Goal: Transaction & Acquisition: Purchase product/service

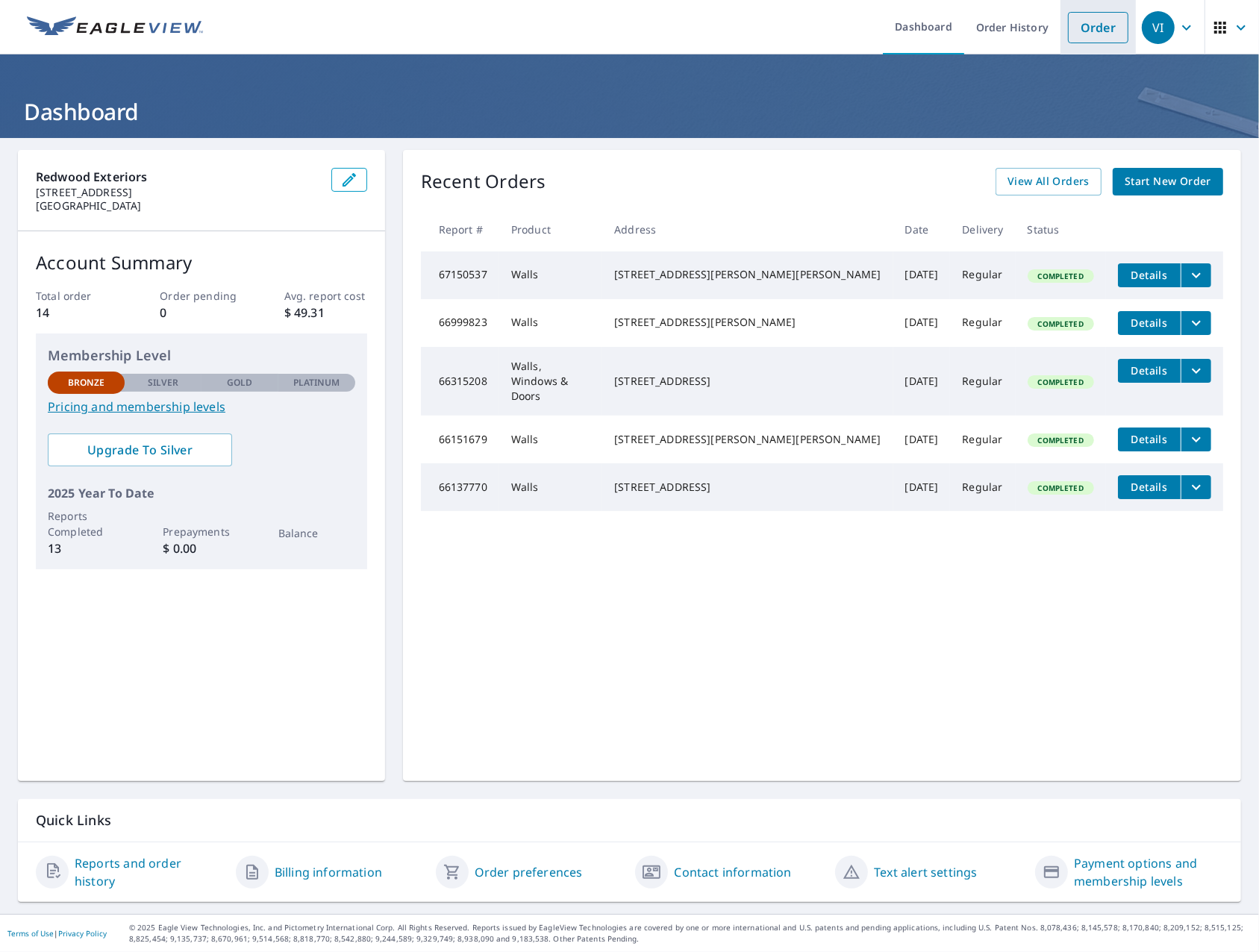
click at [1082, 32] on link "Order" at bounding box center [1098, 28] width 60 height 32
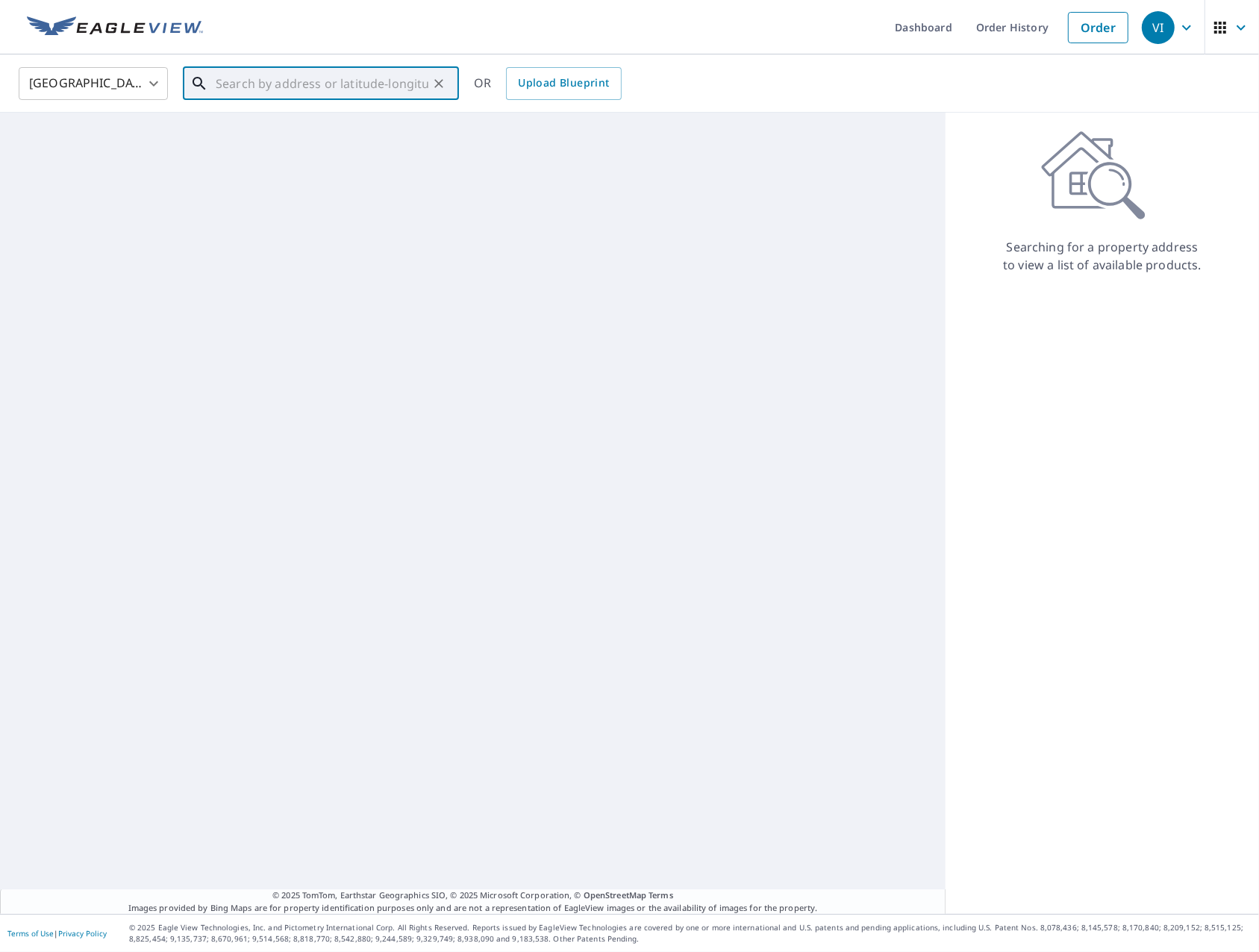
paste input "103 Mantle Court / Cary, North Carolina 27513"
drag, startPoint x: 237, startPoint y: 81, endPoint x: 90, endPoint y: 74, distance: 147.2
click at [90, 74] on div "United States US ​ 103 Mantle Court / Cary, North Carolina 27513 ​ 103 Mantle C…" at bounding box center [624, 83] width 1233 height 35
click at [218, 145] on p "[GEOGRAPHIC_DATA], [GEOGRAPHIC_DATA] 27607" at bounding box center [329, 150] width 234 height 30
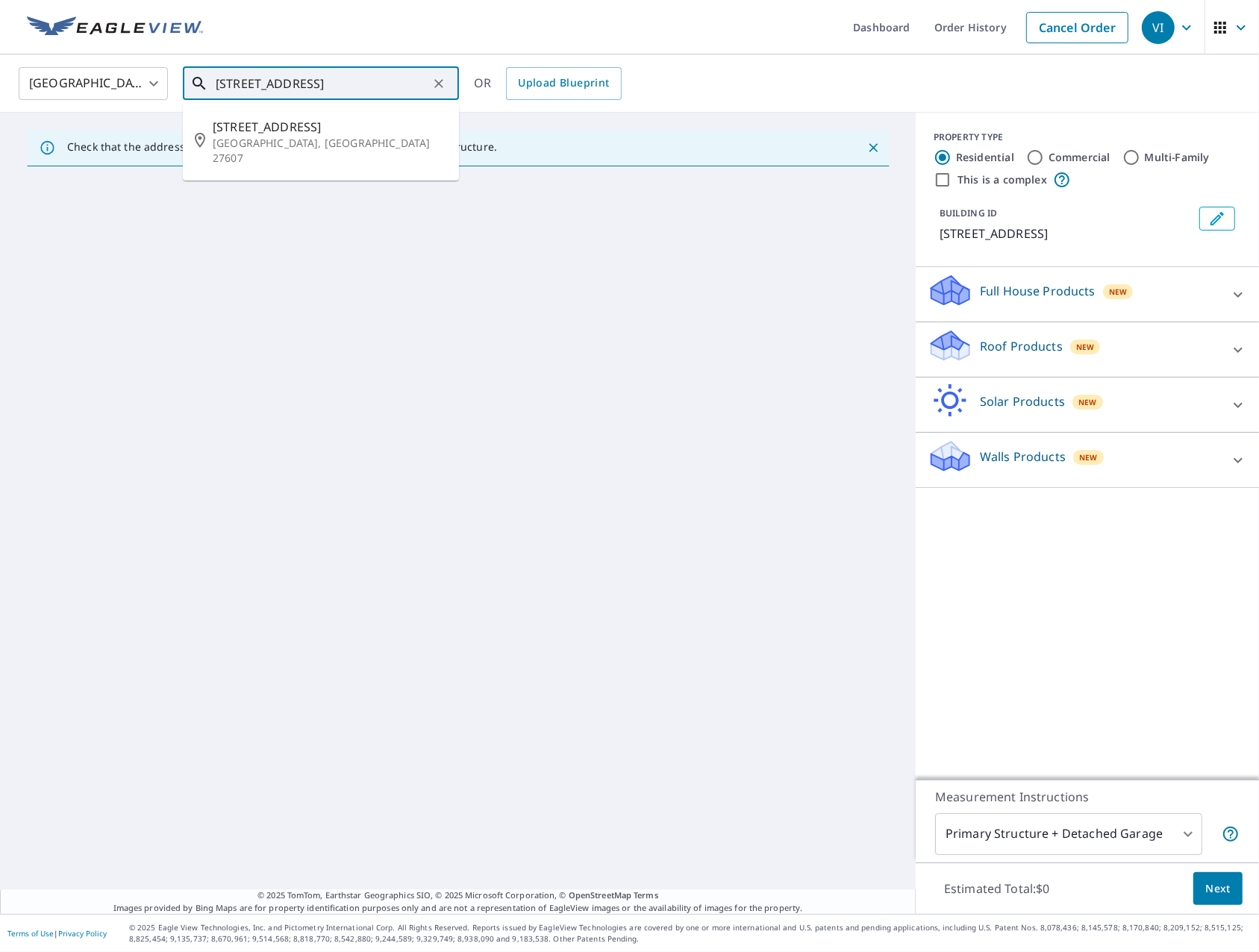
drag, startPoint x: 378, startPoint y: 85, endPoint x: 302, endPoint y: 88, distance: 76.1
click at [302, 88] on input "[STREET_ADDRESS]" at bounding box center [322, 84] width 213 height 42
click at [409, 83] on input "103 Mantle Court cary 27513" at bounding box center [322, 84] width 213 height 42
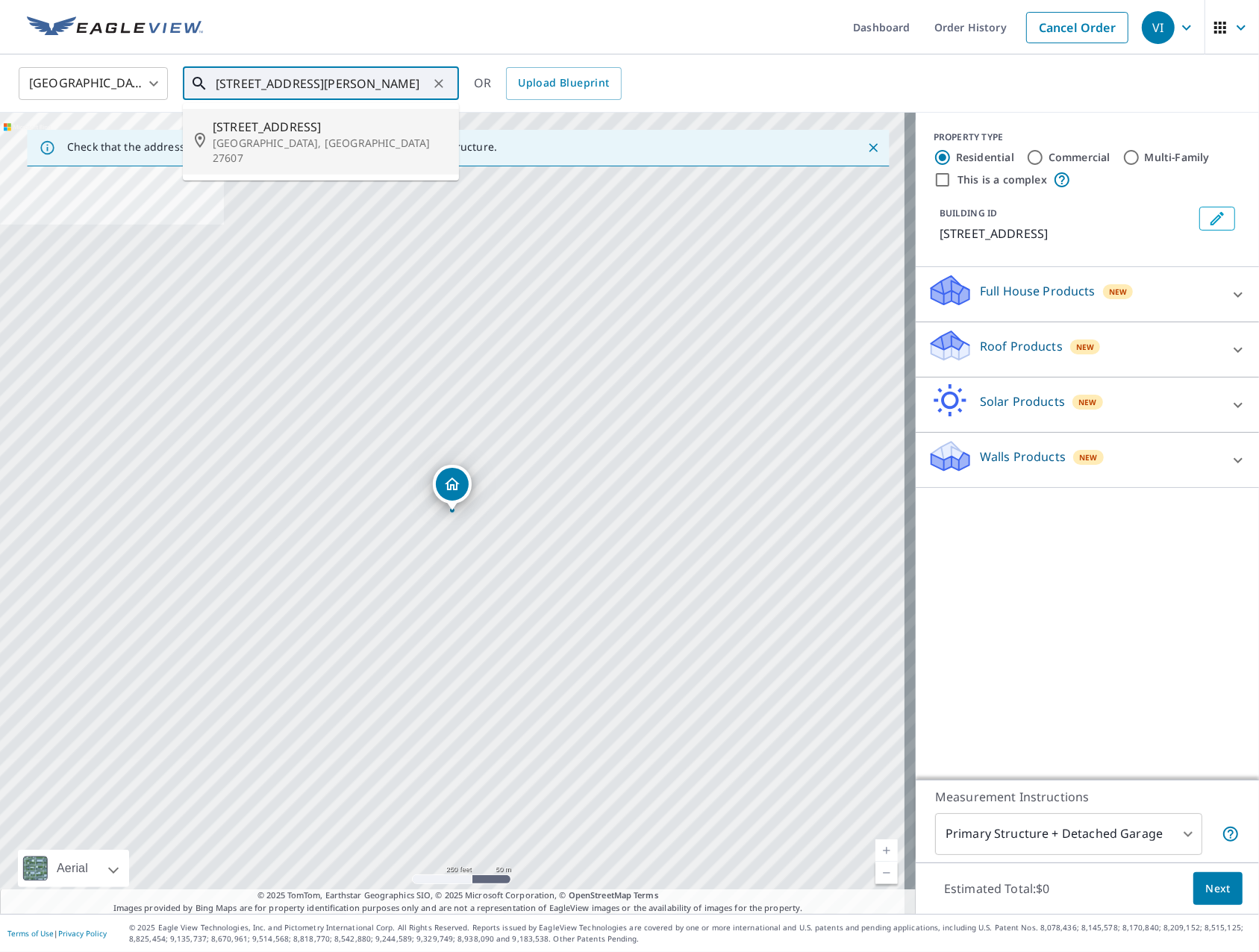
click at [423, 88] on input "103 Mantle Court cary 27513" at bounding box center [322, 84] width 213 height 42
click at [415, 81] on input "103 Mantle Court cary 27513" at bounding box center [322, 84] width 213 height 42
type input "[STREET_ADDRESS]"
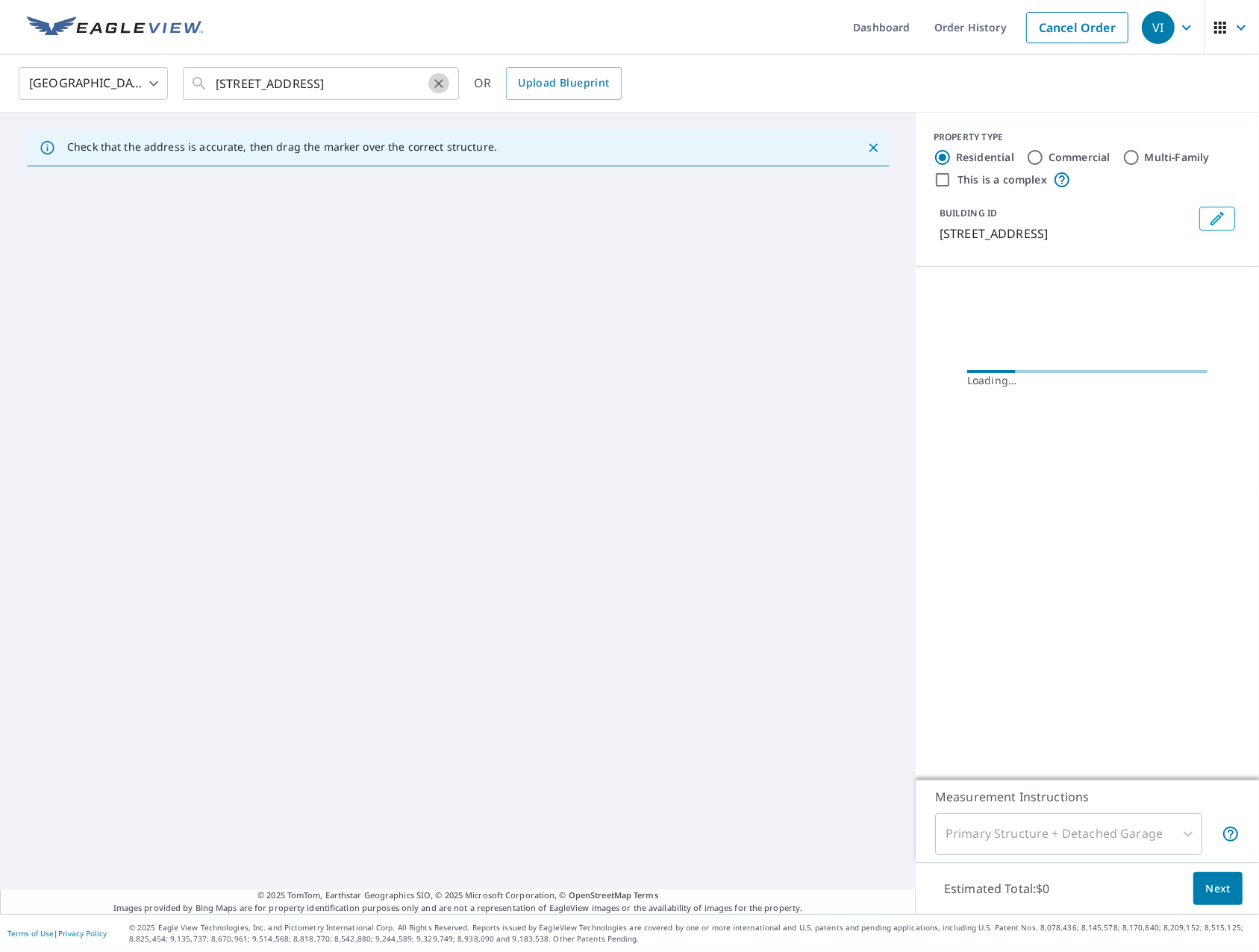
click at [440, 81] on icon "Clear" at bounding box center [438, 83] width 9 height 9
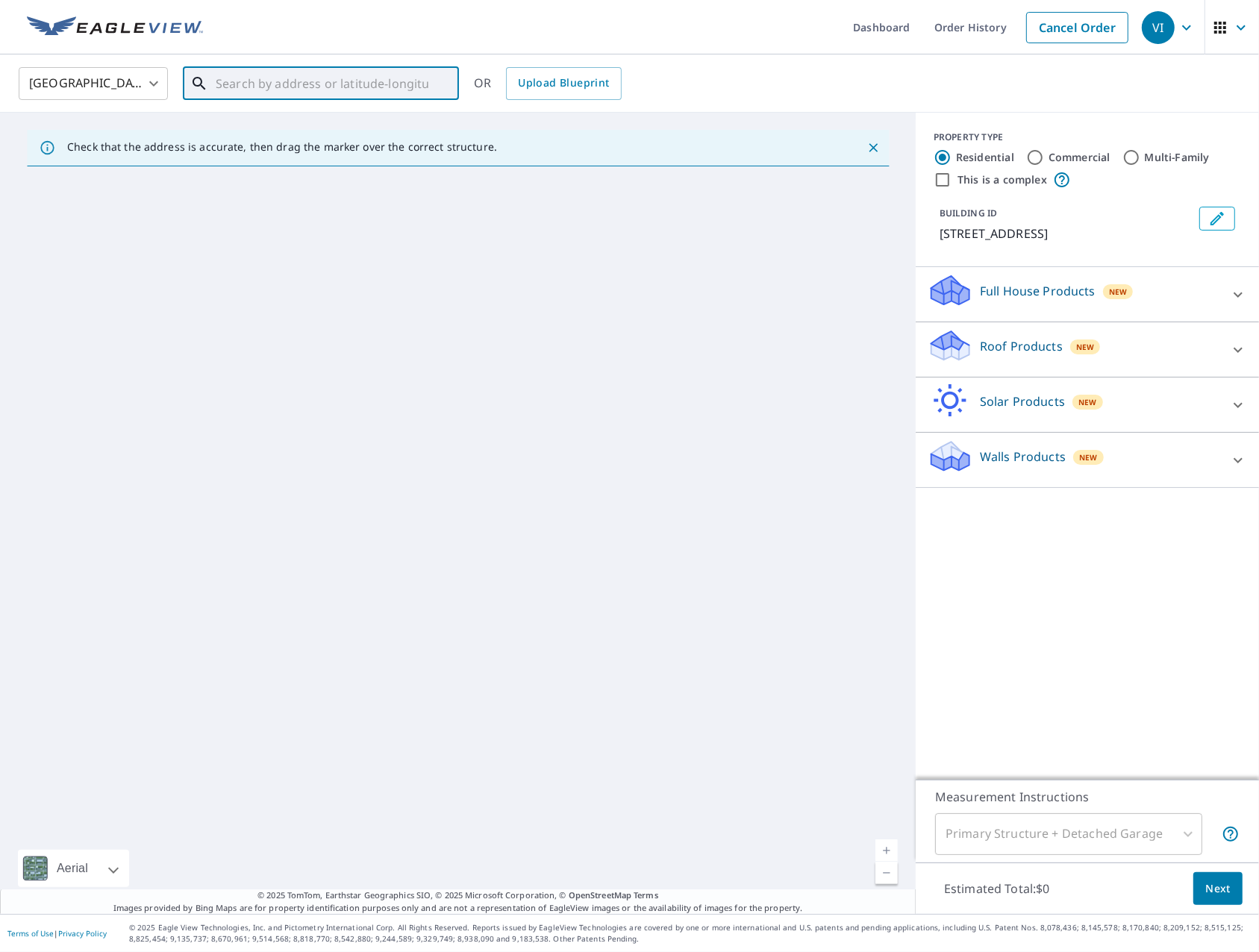
click at [351, 88] on input "text" at bounding box center [322, 84] width 213 height 42
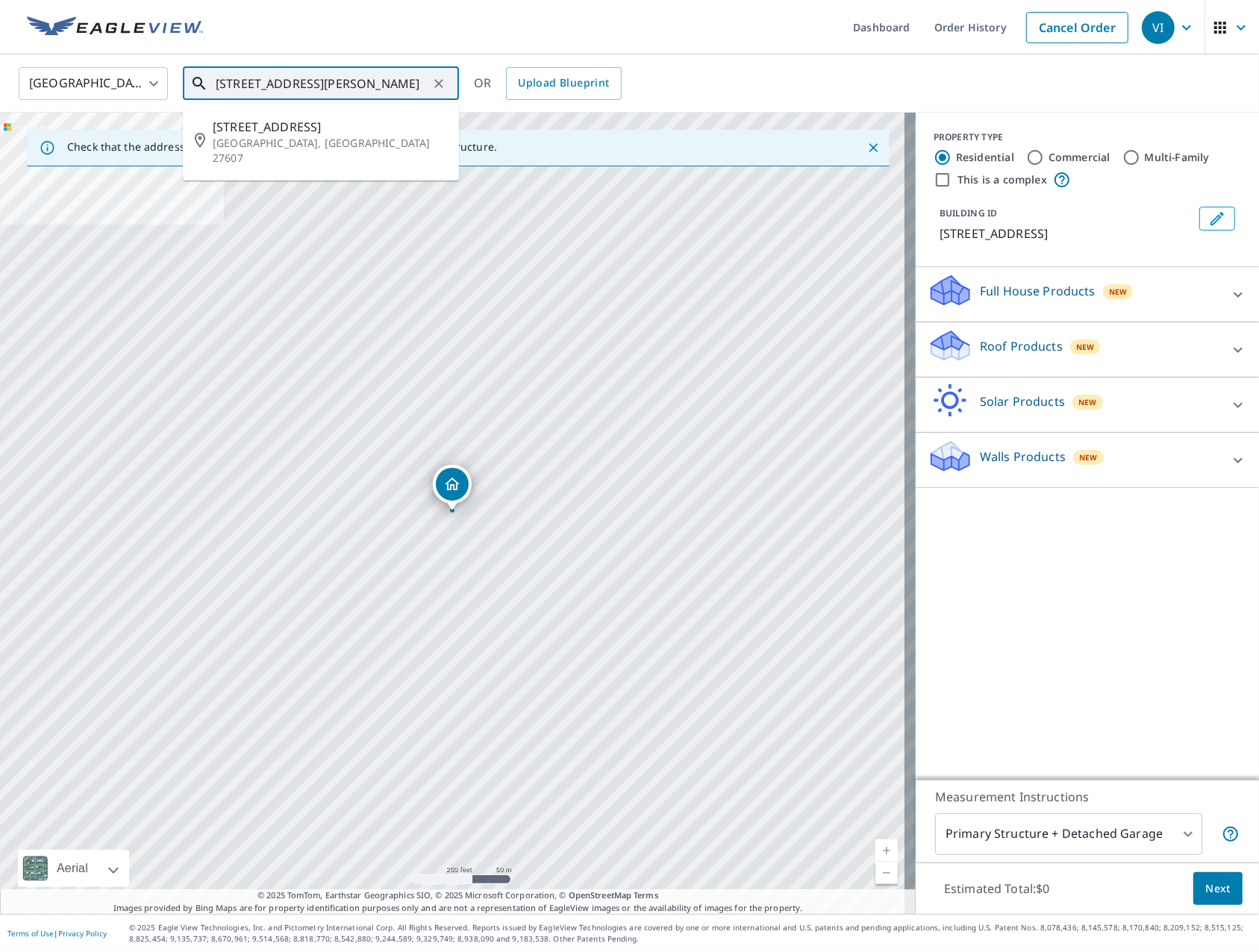
click at [397, 84] on input "[STREET_ADDRESS][PERSON_NAME]" at bounding box center [322, 84] width 213 height 42
type input "[STREET_ADDRESS][PERSON_NAME]"
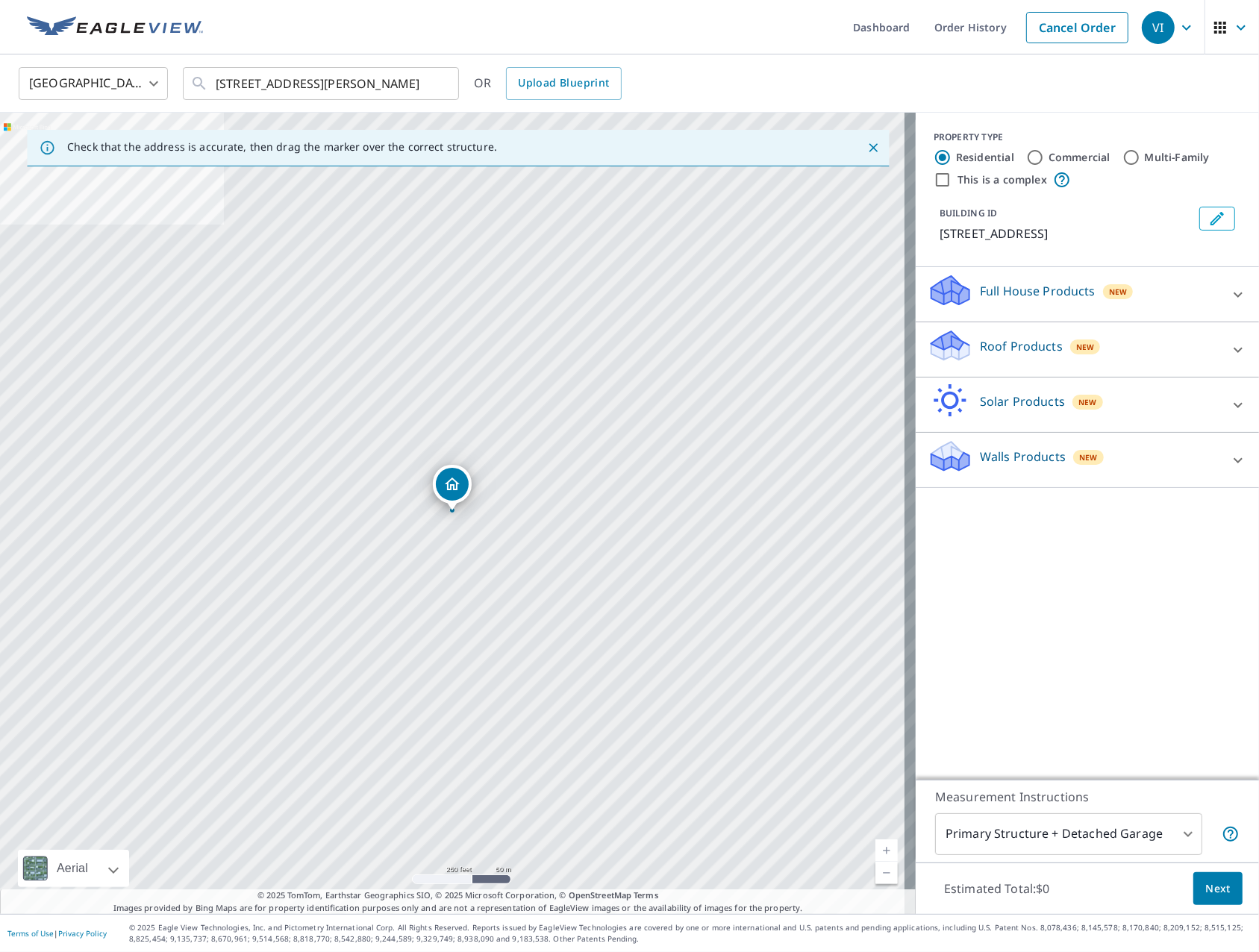
drag, startPoint x: 923, startPoint y: 234, endPoint x: 1129, endPoint y: 238, distance: 206.0
click at [1129, 238] on div "BUILDING ID [STREET_ADDRESS]" at bounding box center [1087, 224] width 307 height 48
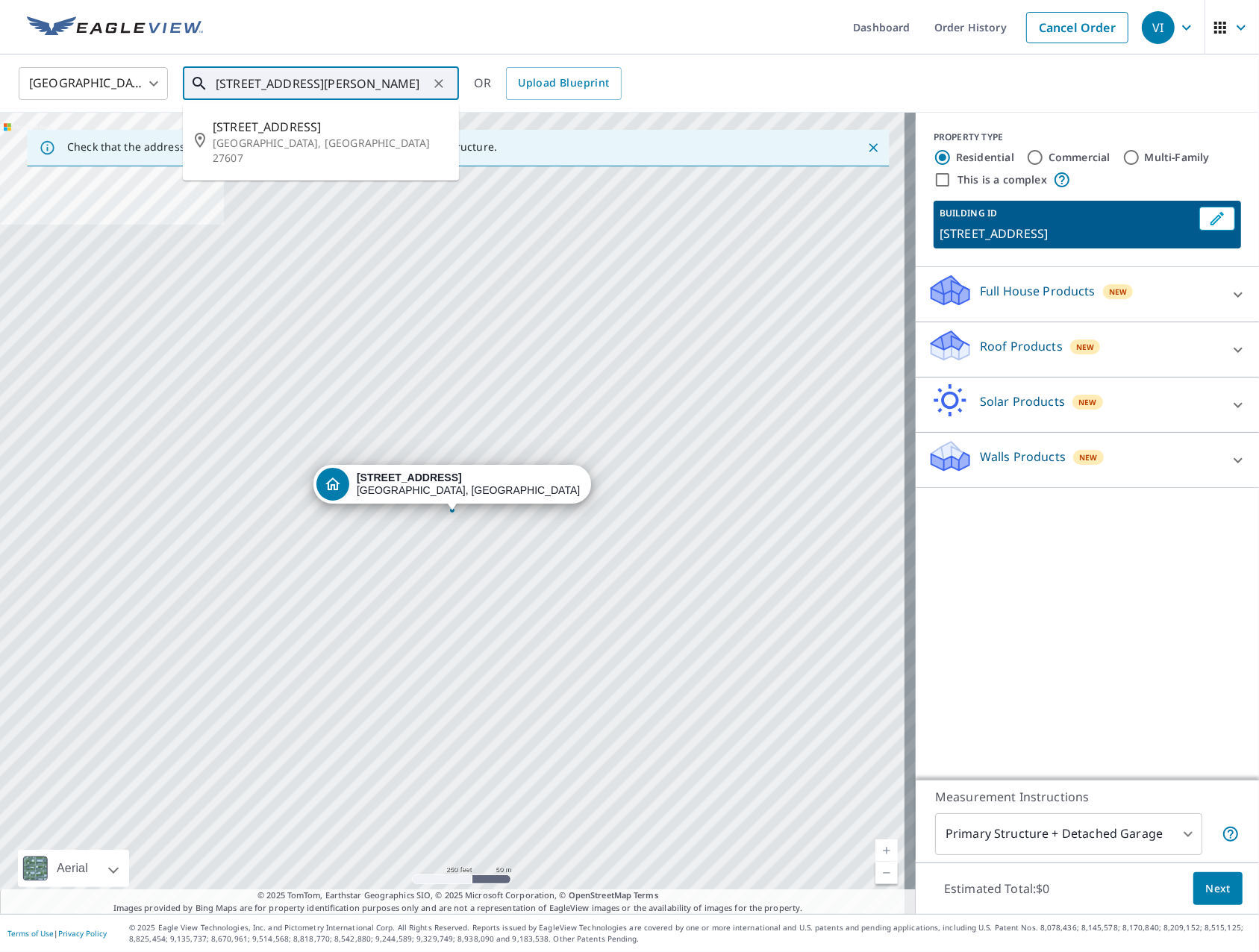
drag, startPoint x: 1095, startPoint y: 234, endPoint x: 198, endPoint y: 88, distance: 908.8
click at [198, 88] on div "[STREET_ADDRESS][PERSON_NAME] ​" at bounding box center [320, 84] width 276 height 32
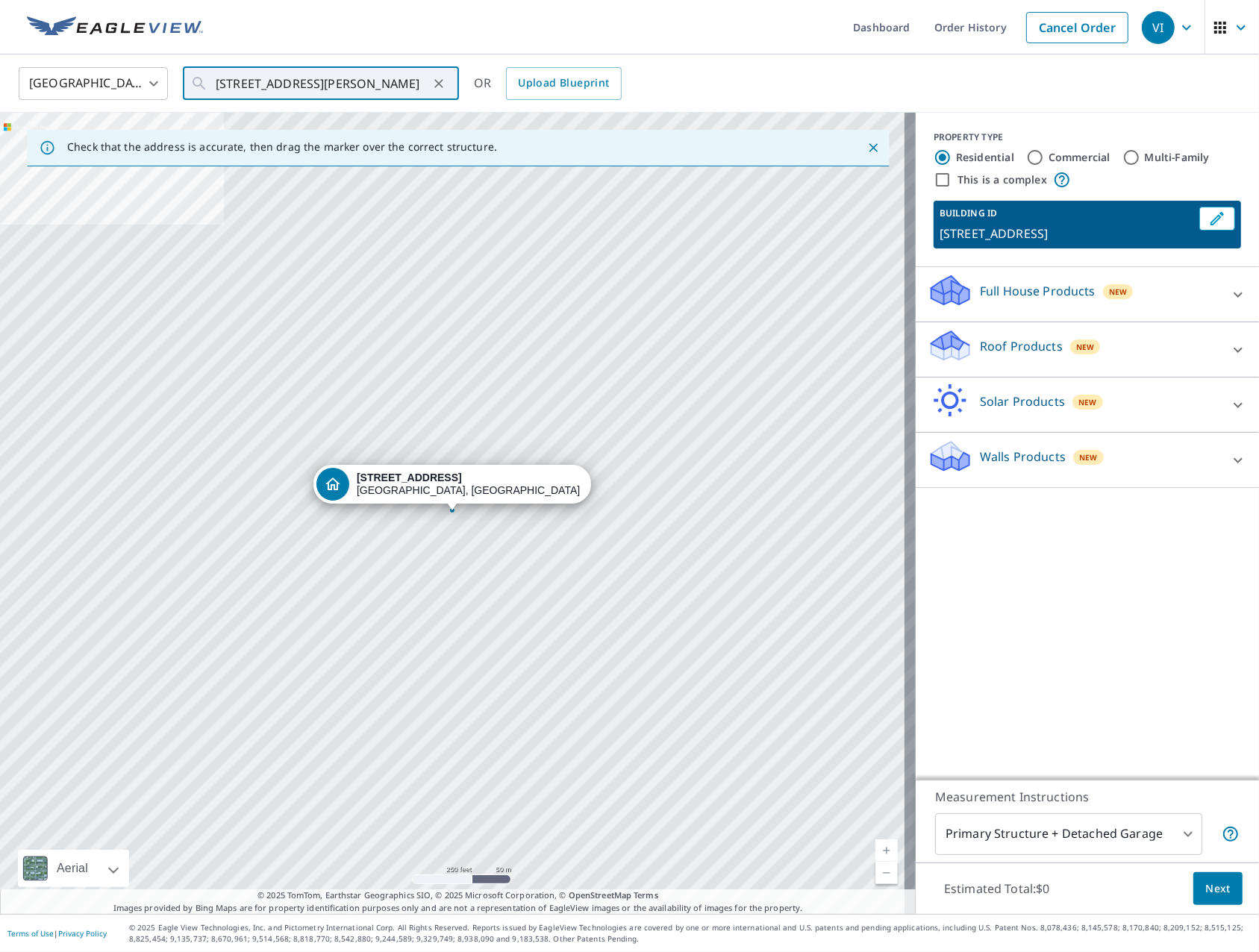
click at [1032, 300] on div "Full House Products New" at bounding box center [1073, 294] width 293 height 42
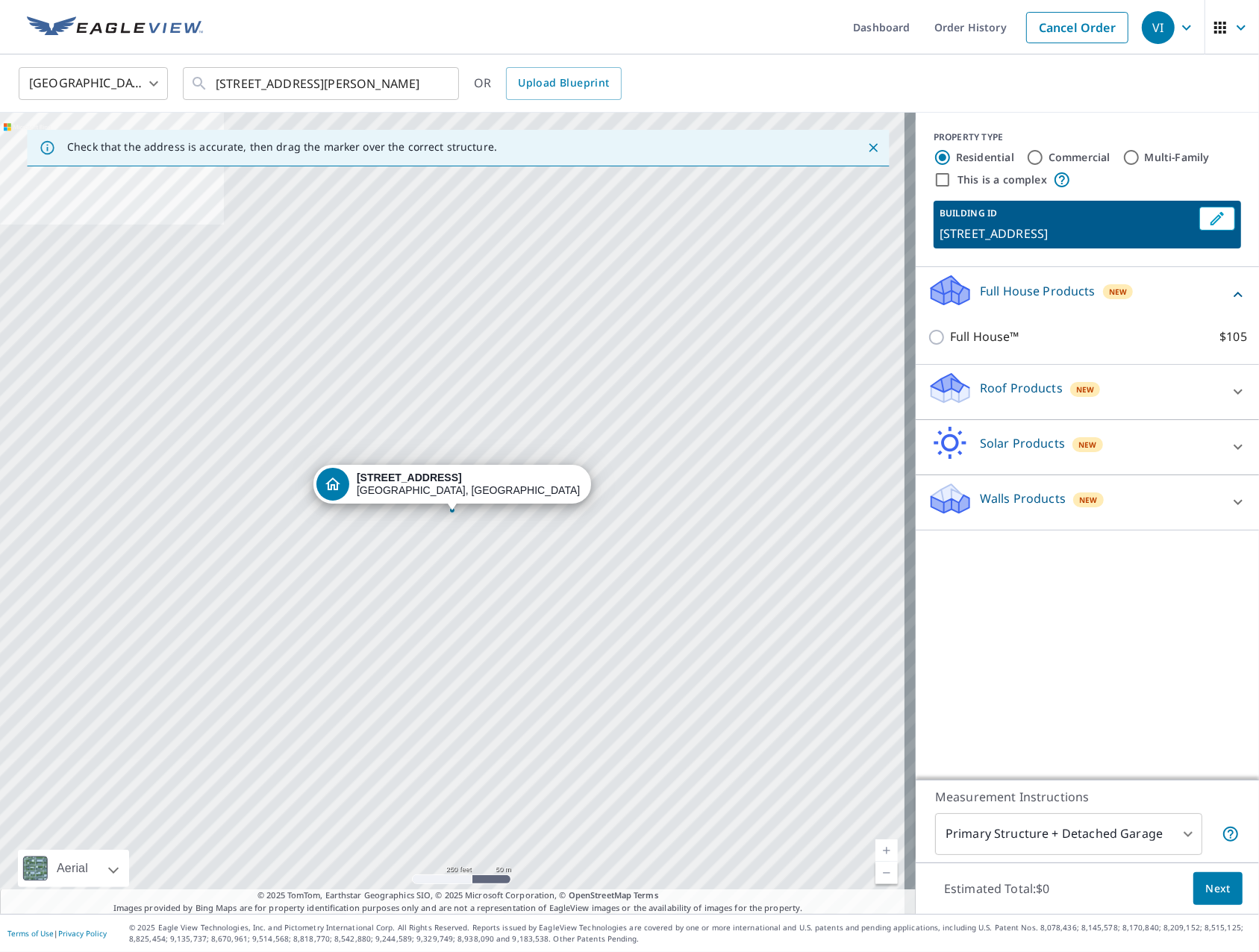
click at [1042, 505] on p "Walls Products" at bounding box center [1023, 498] width 86 height 18
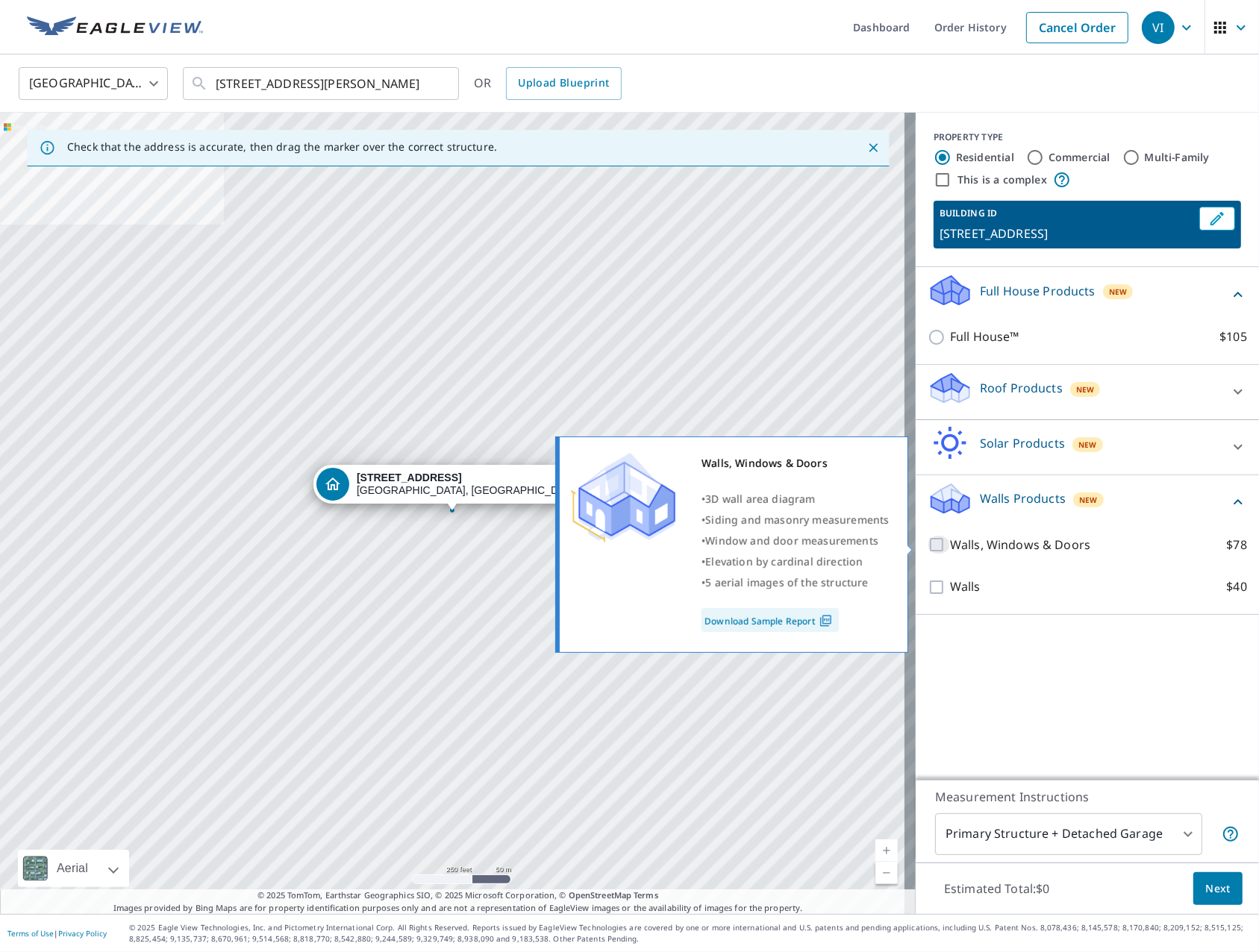
click at [927, 543] on input "Walls, Windows & Doors $78" at bounding box center [939, 544] width 23 height 18
checkbox input "true"
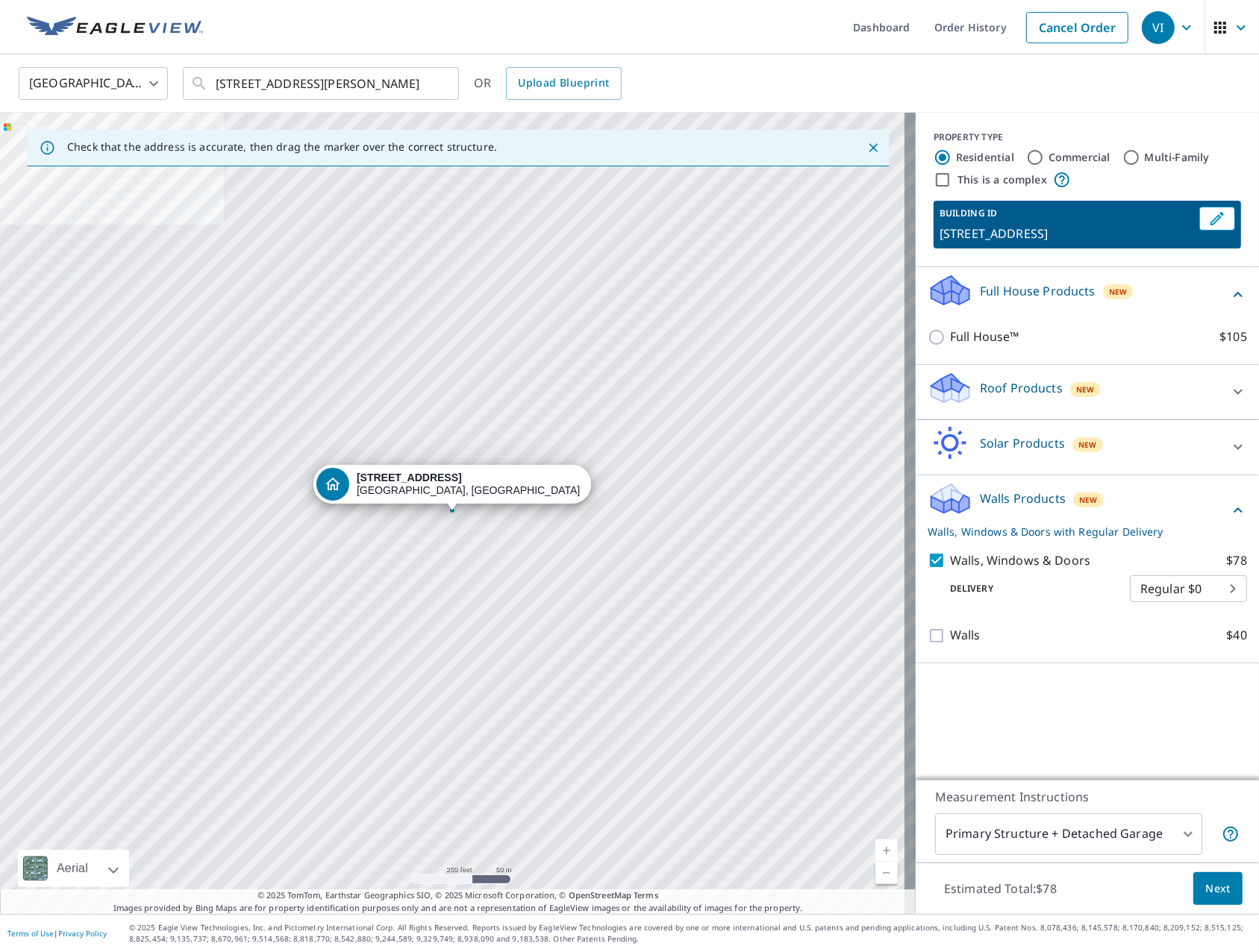
click at [1169, 843] on body "VI VI Dashboard Order History Cancel Order VI United States US ​ [STREET_ADDRES…" at bounding box center [630, 476] width 1259 height 952
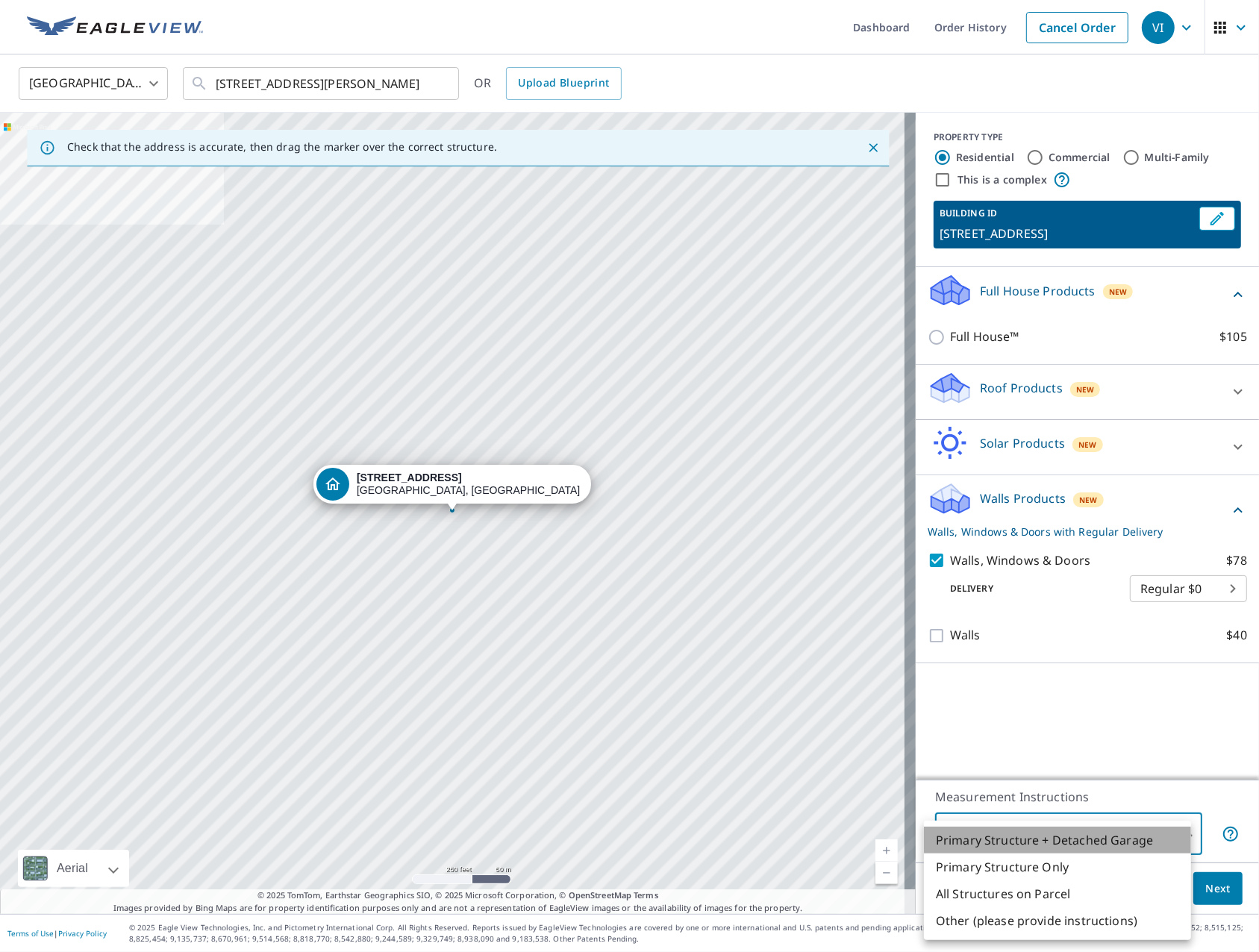
click at [1042, 842] on li "Primary Structure + Detached Garage" at bounding box center [1057, 839] width 267 height 27
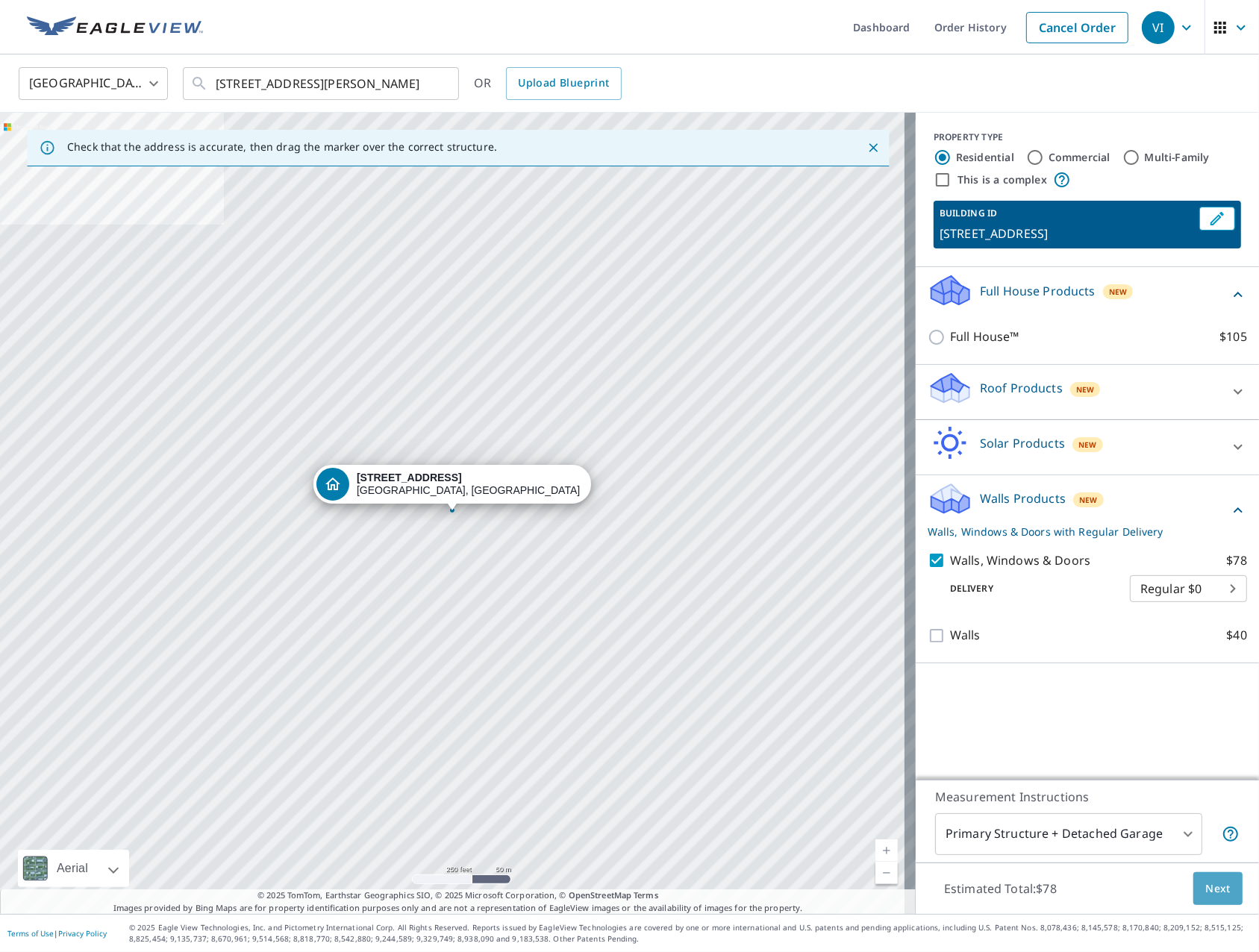
click at [1205, 892] on span "Next" at bounding box center [1217, 888] width 25 height 19
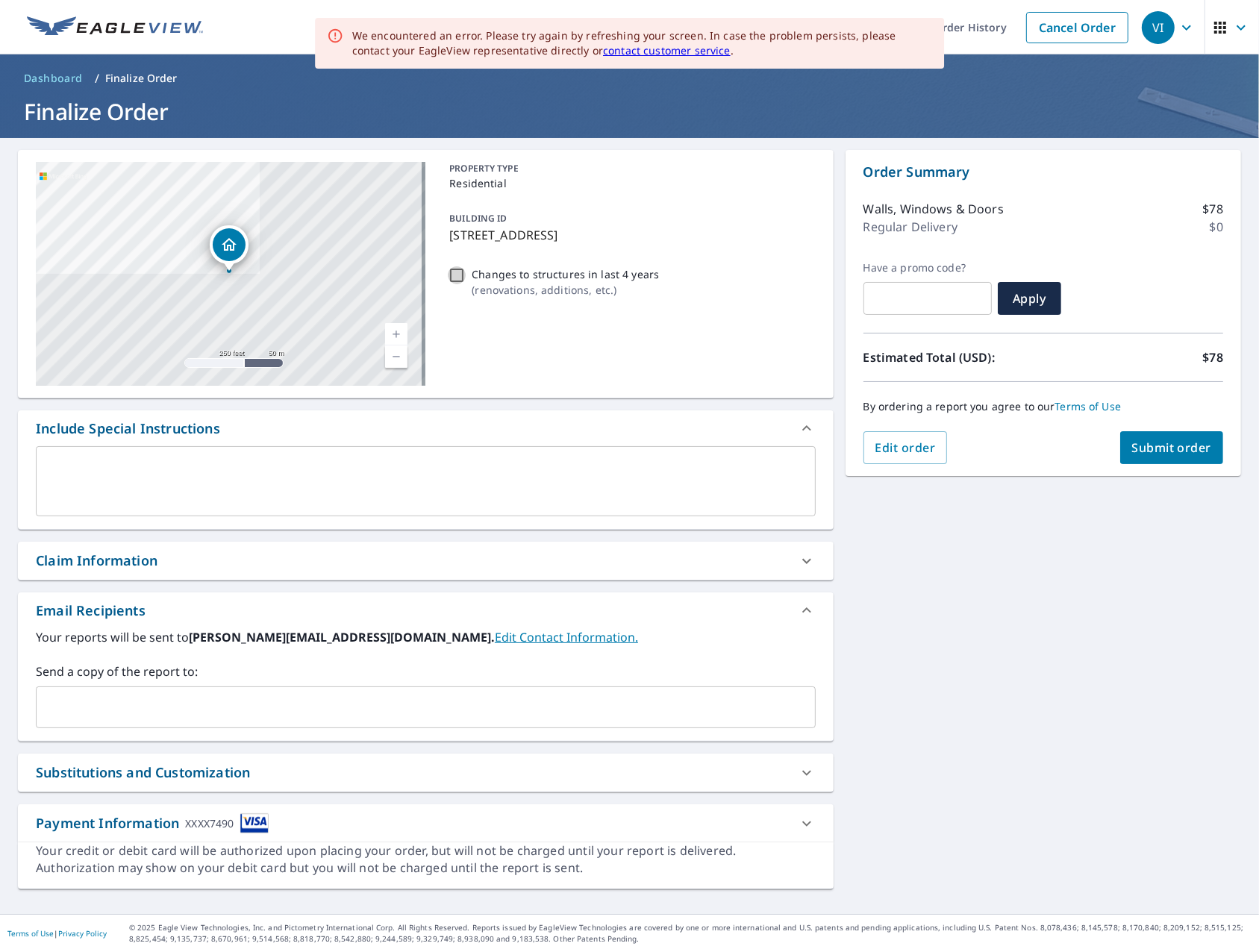
click at [454, 271] on input "Changes to structures in last 4 years ( renovations, additions, etc. )" at bounding box center [457, 275] width 18 height 18
checkbox input "true"
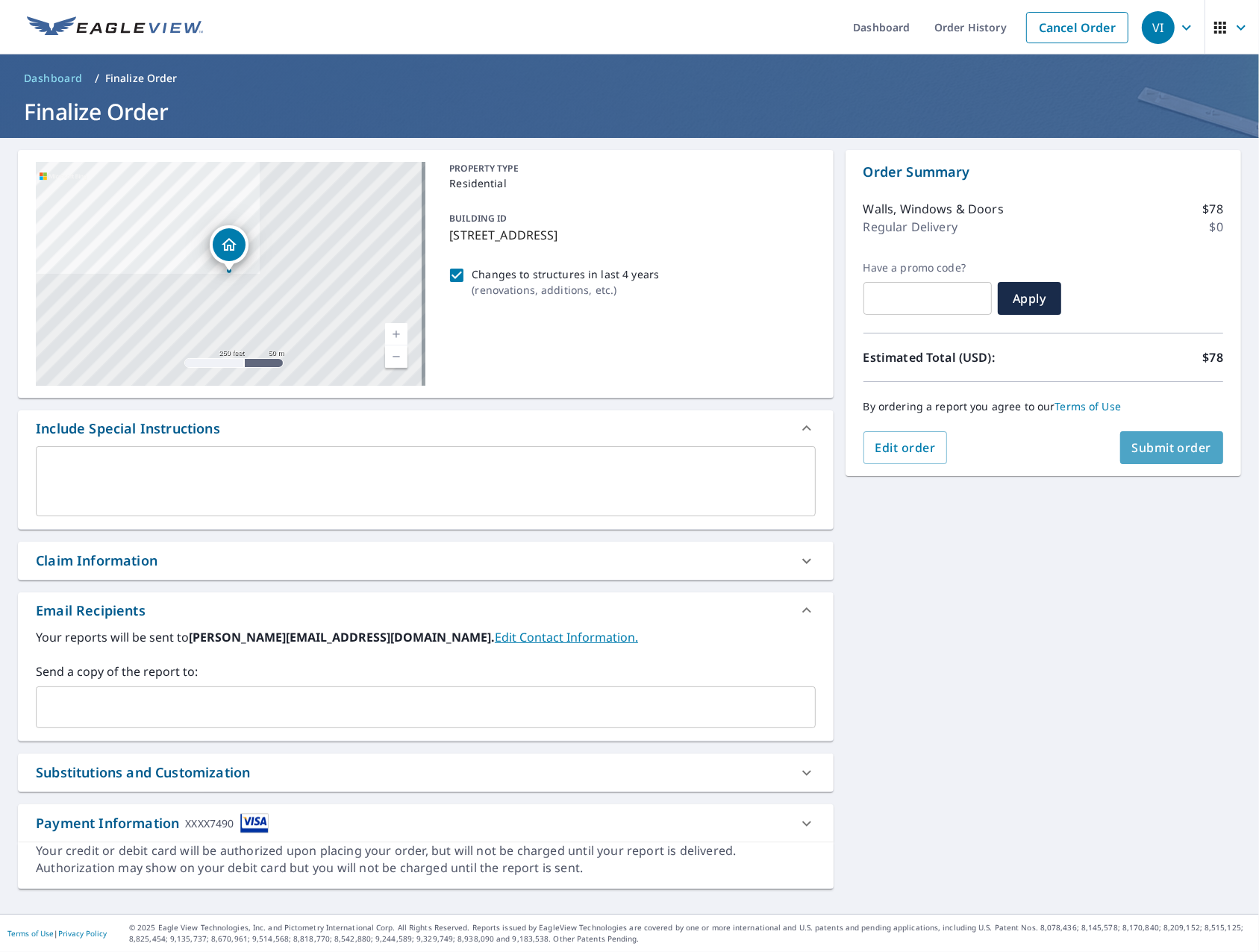
click at [1167, 452] on span "Submit order" at bounding box center [1171, 448] width 79 height 16
